Goal: Task Accomplishment & Management: Manage account settings

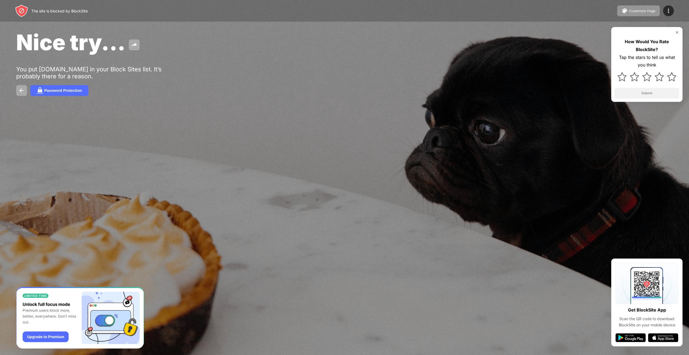
click at [674, 10] on div "The site is blocked by BlockSite Customize Page Edit Block List Redirect Custom…" at bounding box center [344, 11] width 689 height 22
click at [672, 11] on div at bounding box center [668, 10] width 11 height 11
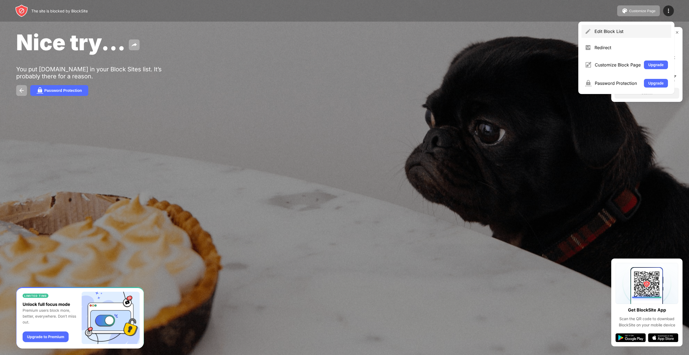
click at [649, 32] on div "Edit Block List" at bounding box center [630, 31] width 73 height 5
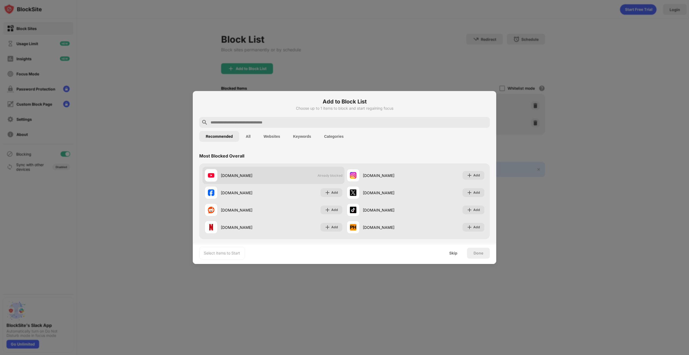
click at [319, 177] on span "Already blocked" at bounding box center [329, 175] width 25 height 4
click at [459, 258] on div "Select Items to Start Skip Done" at bounding box center [344, 253] width 303 height 22
click at [454, 256] on div "Skip" at bounding box center [453, 252] width 21 height 11
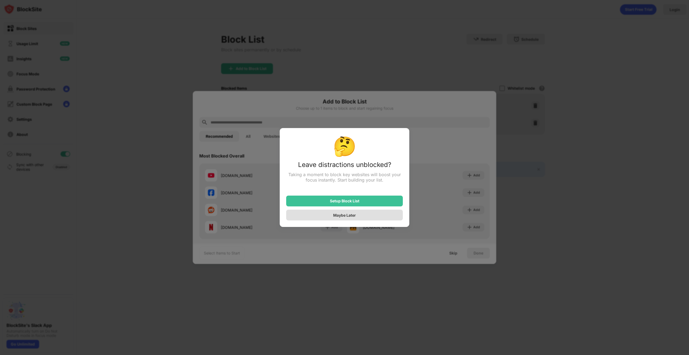
click at [350, 213] on div "Maybe Later" at bounding box center [344, 214] width 117 height 11
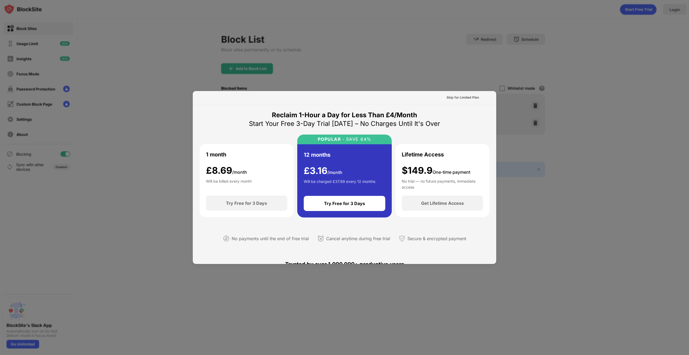
click at [413, 51] on div at bounding box center [344, 177] width 689 height 355
click at [461, 97] on div "Skip for Limited Plan" at bounding box center [462, 97] width 32 height 5
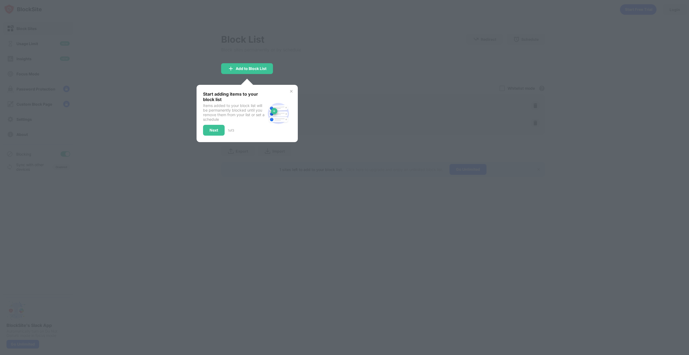
click at [289, 94] on div "Start adding items to your block list Items added to your block list will be pe…" at bounding box center [247, 113] width 88 height 44
click at [290, 91] on img at bounding box center [291, 91] width 4 height 4
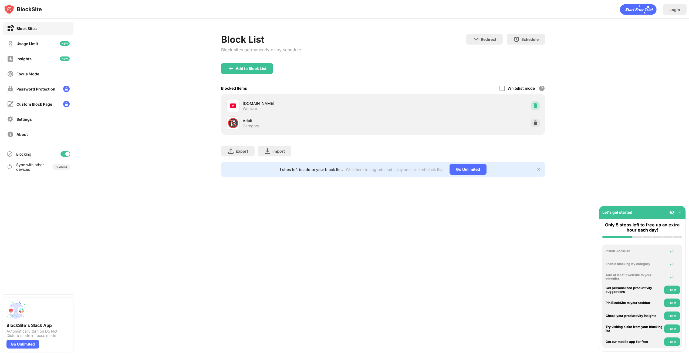
click at [532, 105] on img at bounding box center [534, 105] width 5 height 5
